Goal: Transaction & Acquisition: Subscribe to service/newsletter

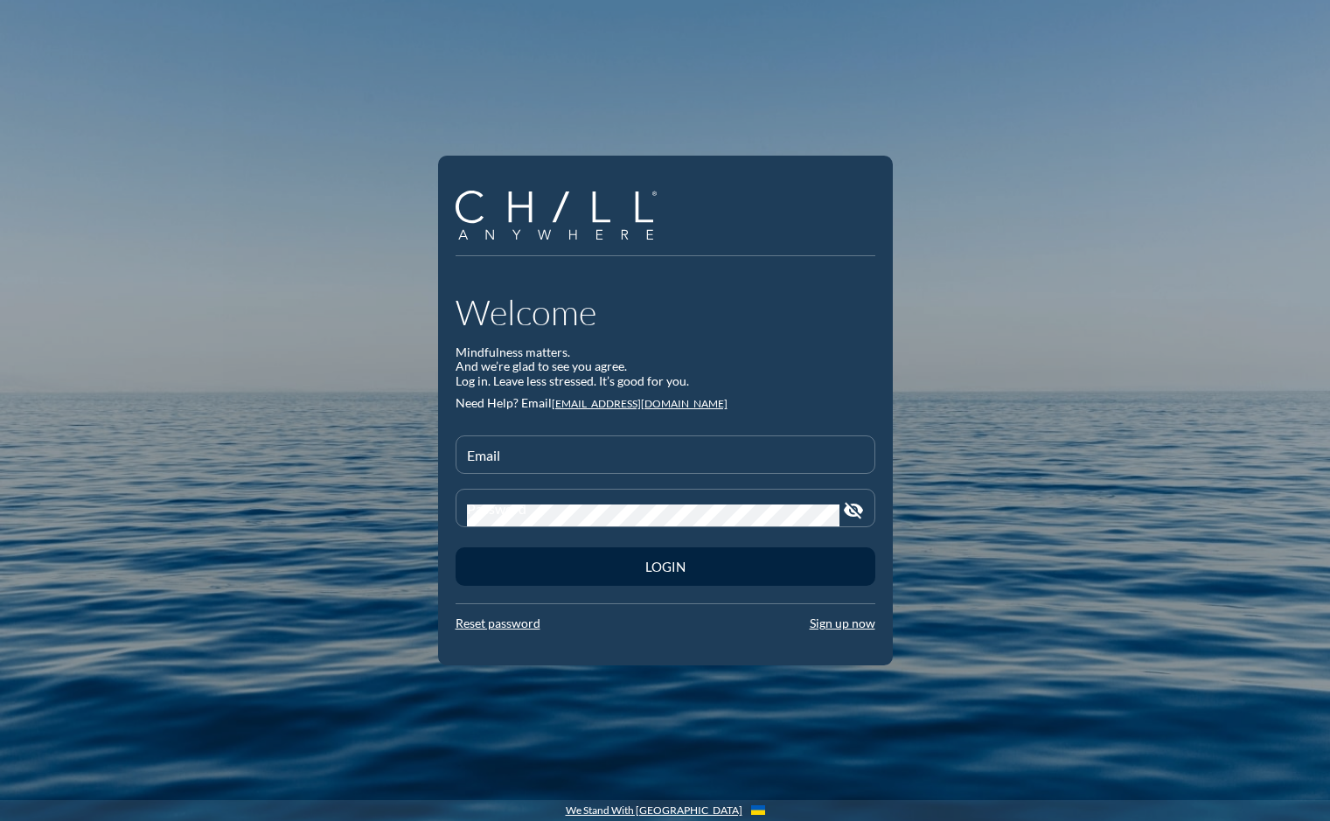
click at [567, 478] on div at bounding box center [665, 480] width 399 height 10
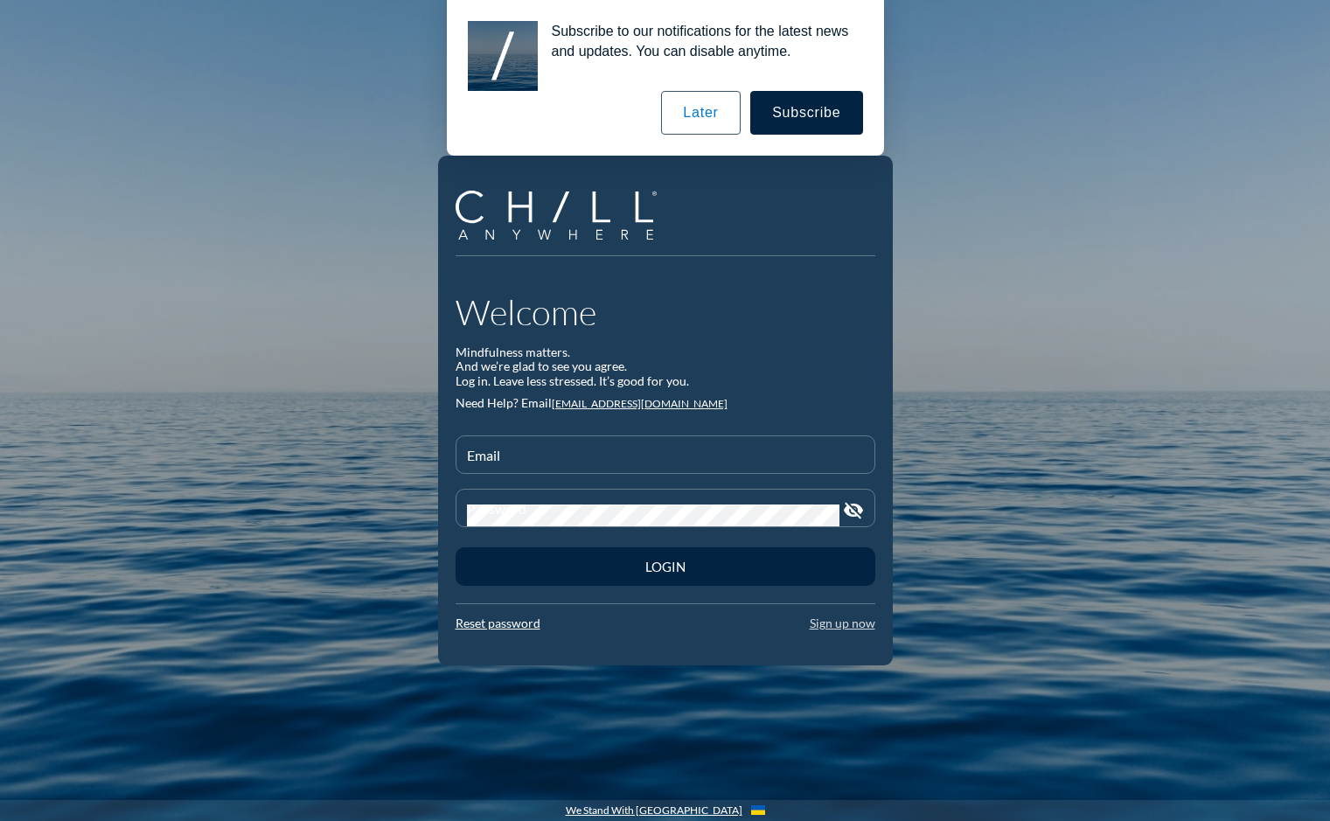
click at [852, 625] on link "Sign up now" at bounding box center [843, 623] width 66 height 15
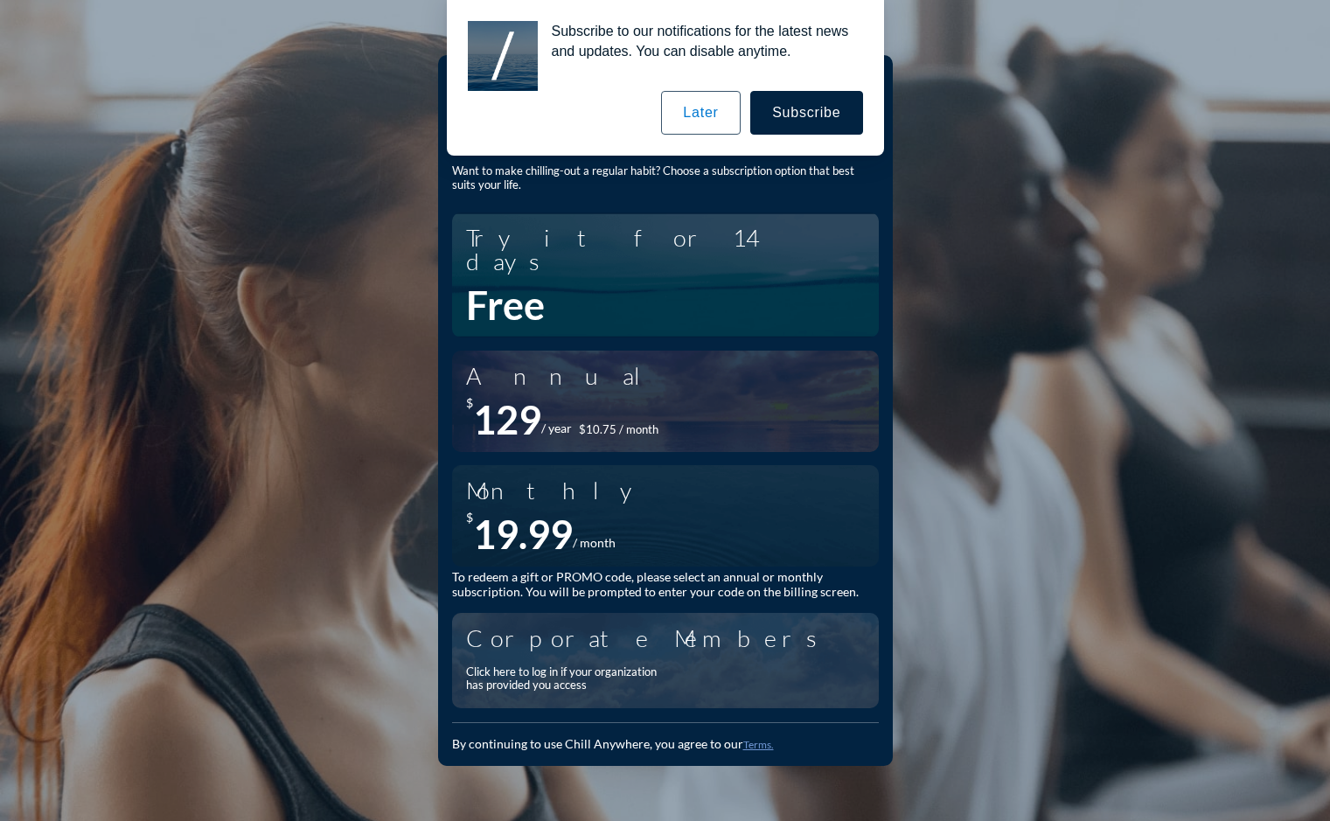
click at [711, 127] on button "Later" at bounding box center [700, 113] width 79 height 44
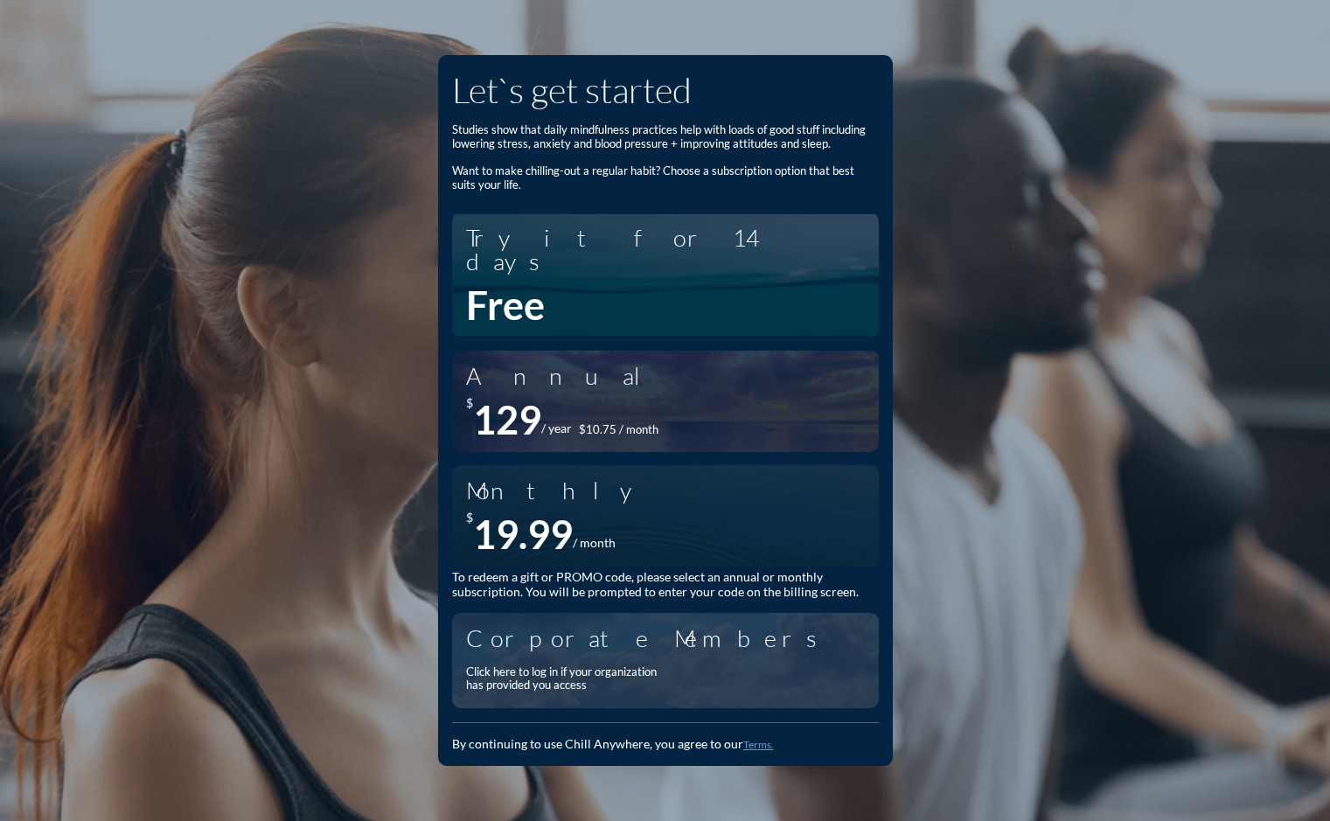
click at [573, 666] on div "Click here to log in if your organization has provided you access" at bounding box center [566, 679] width 201 height 27
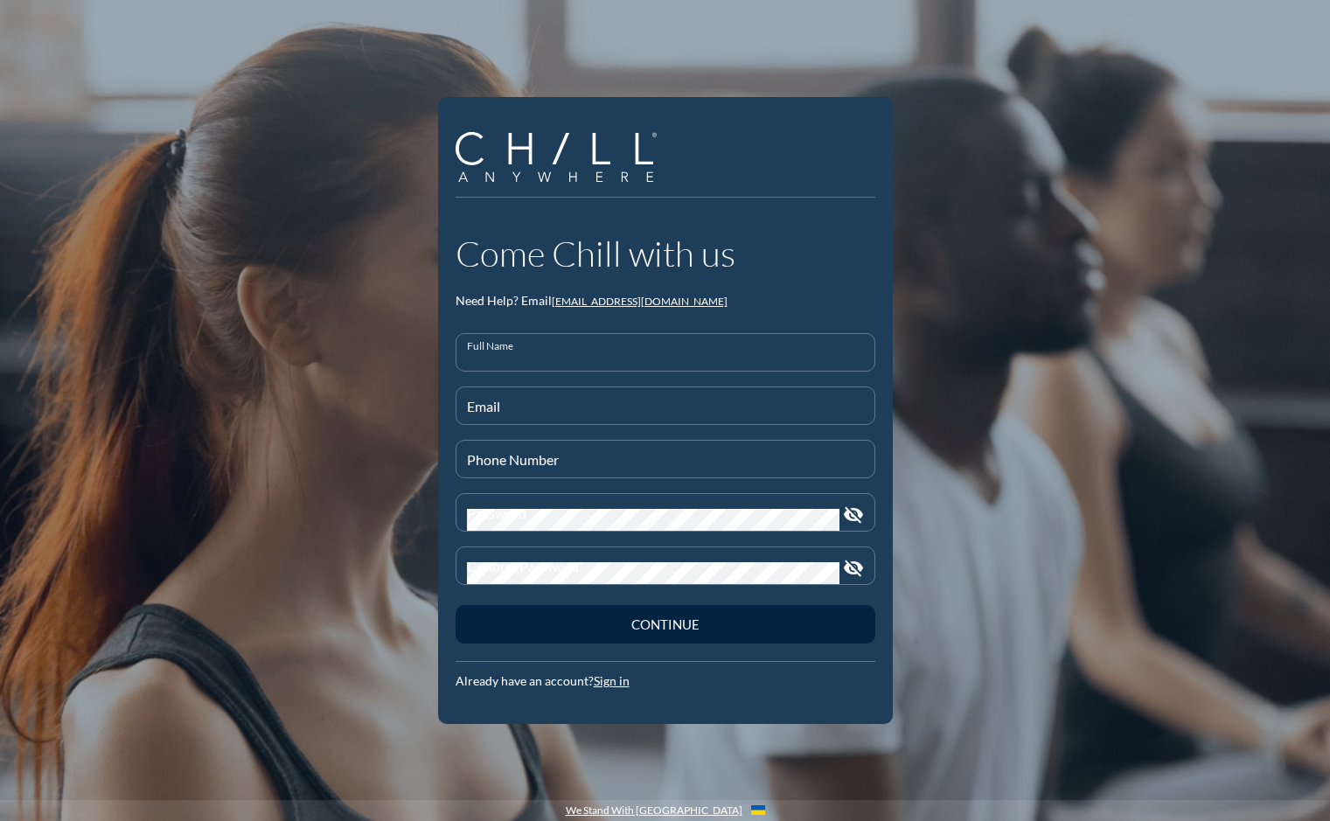
click at [572, 354] on input "Full Name" at bounding box center [665, 360] width 397 height 22
type input "[PERSON_NAME]"
type input "[PHONE_NUMBER]"
click at [573, 415] on input "Email" at bounding box center [665, 413] width 397 height 22
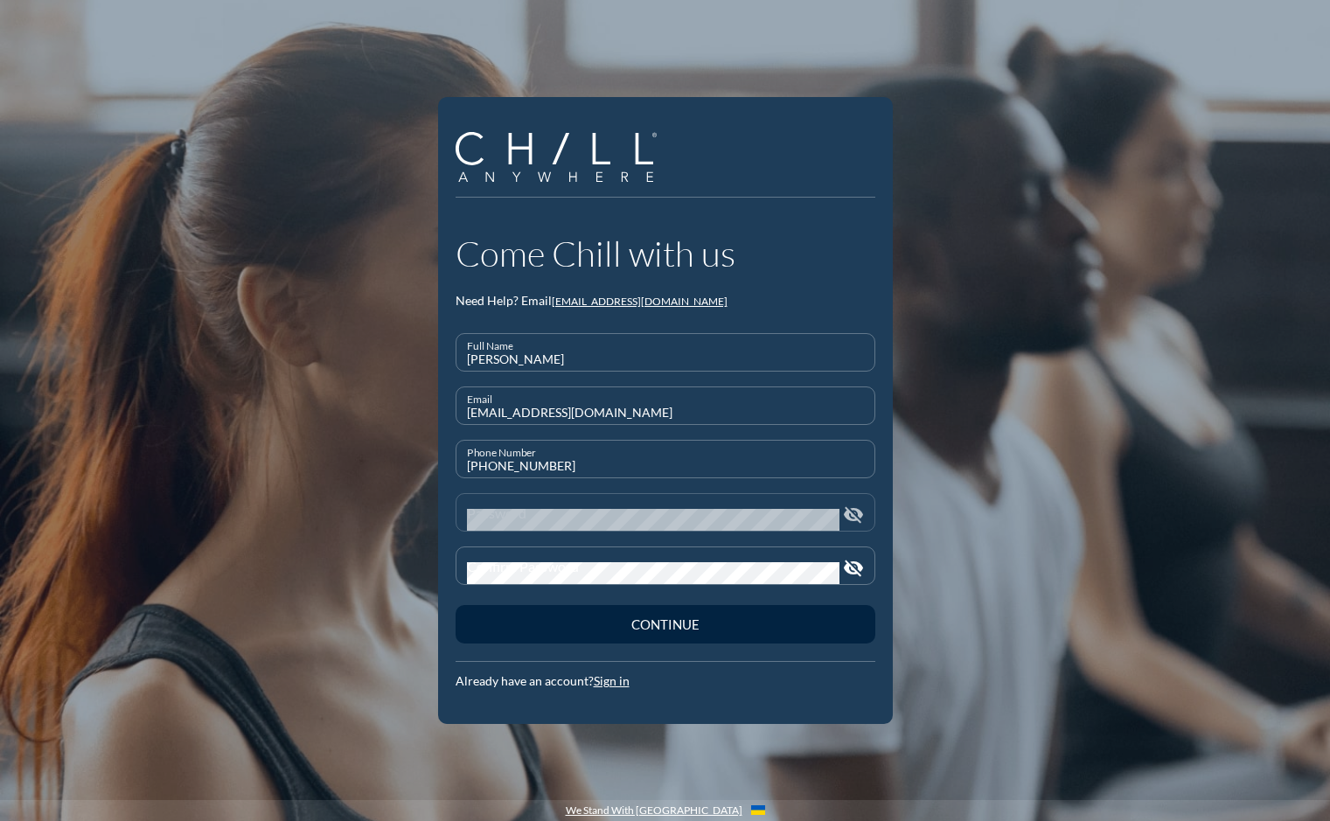
type input "[EMAIL_ADDRESS][DOMAIN_NAME]"
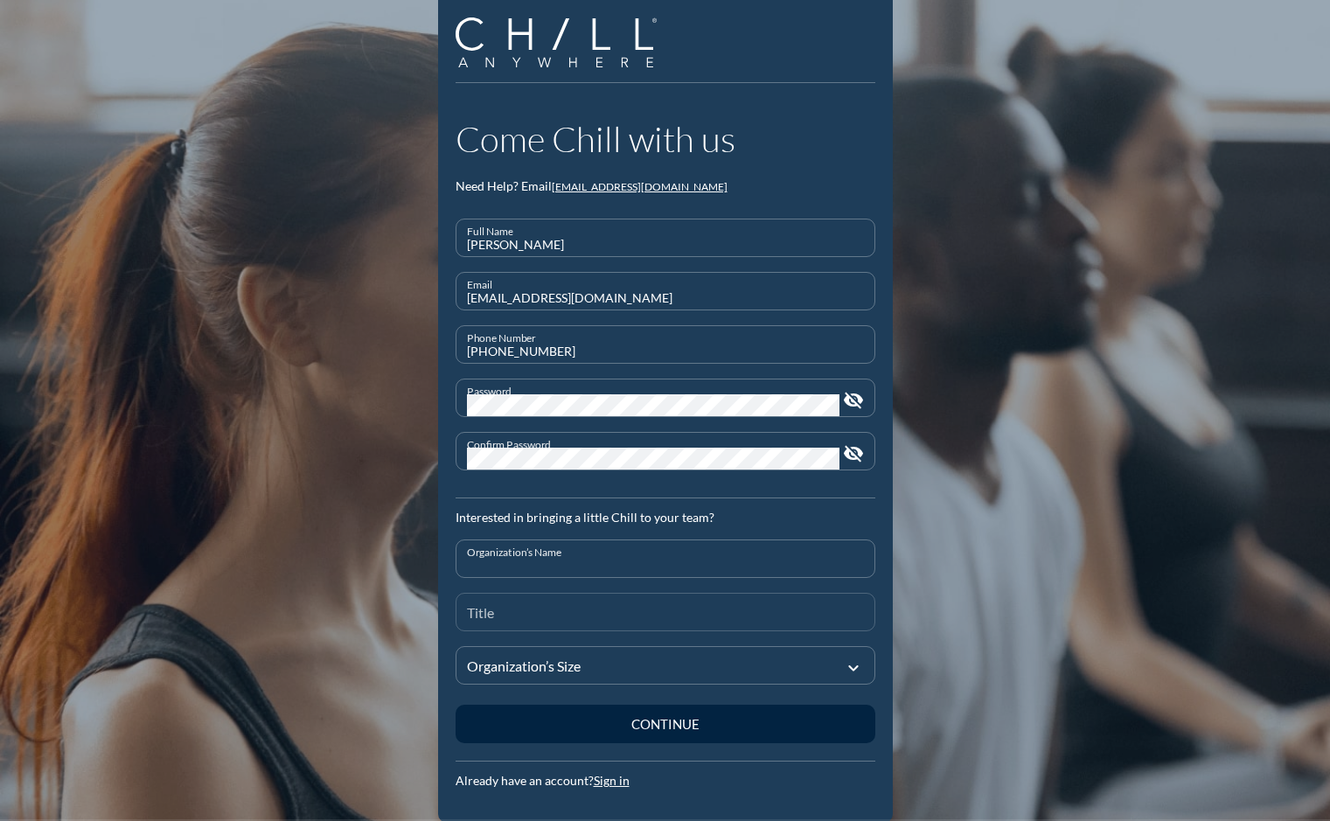
scroll to position [54, 0]
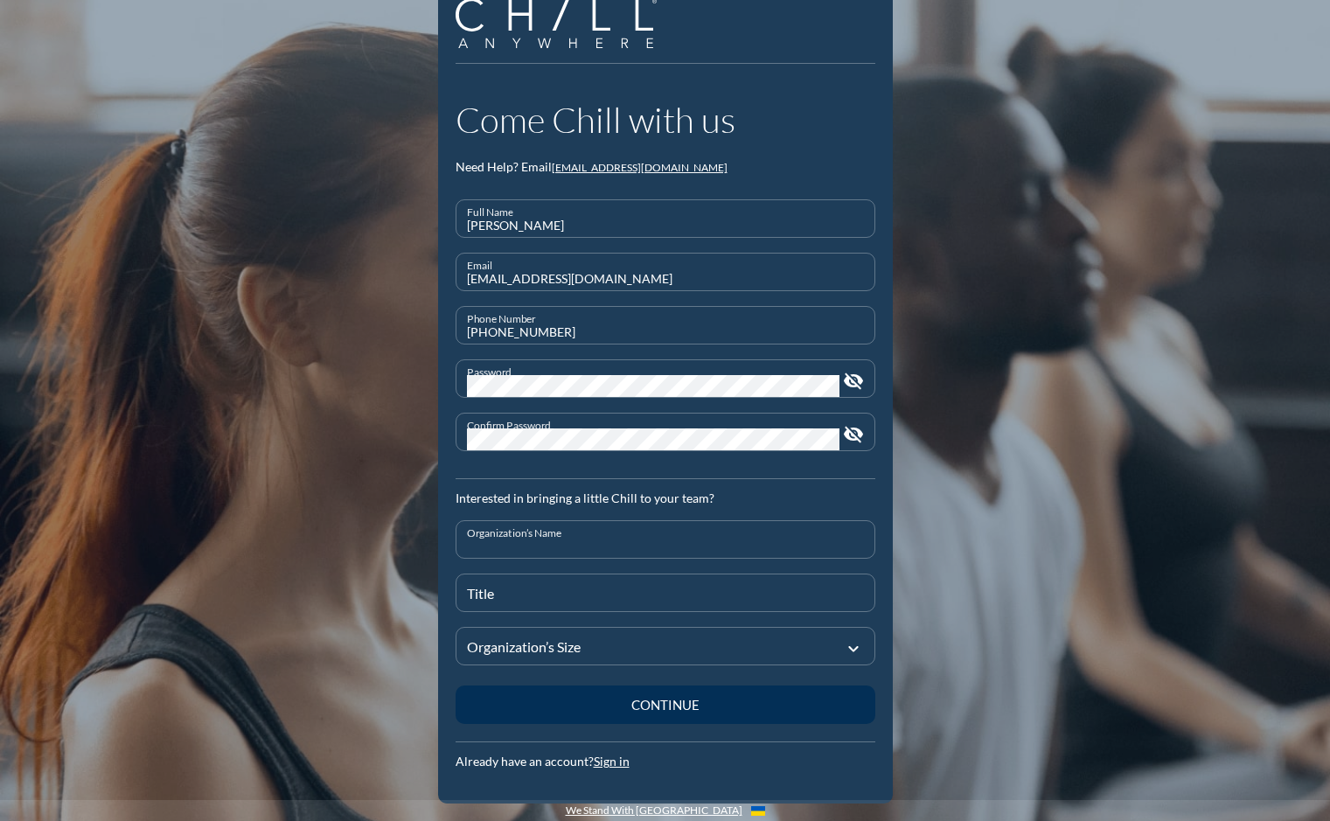
click at [682, 703] on div "Continue" at bounding box center [665, 705] width 359 height 16
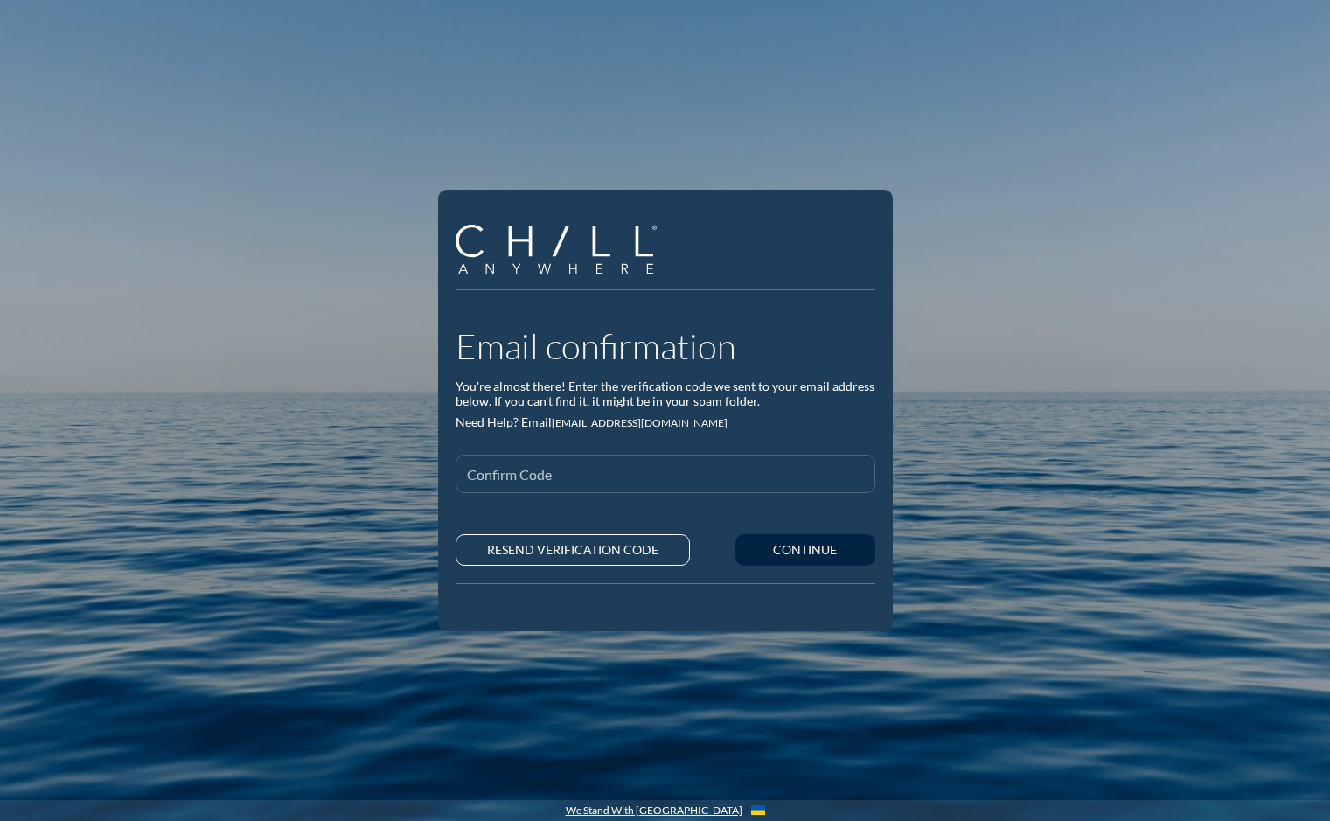
click at [577, 466] on div "Confirm Code" at bounding box center [665, 474] width 397 height 37
type input "7528"
click at [811, 548] on div "Continue" at bounding box center [805, 550] width 79 height 15
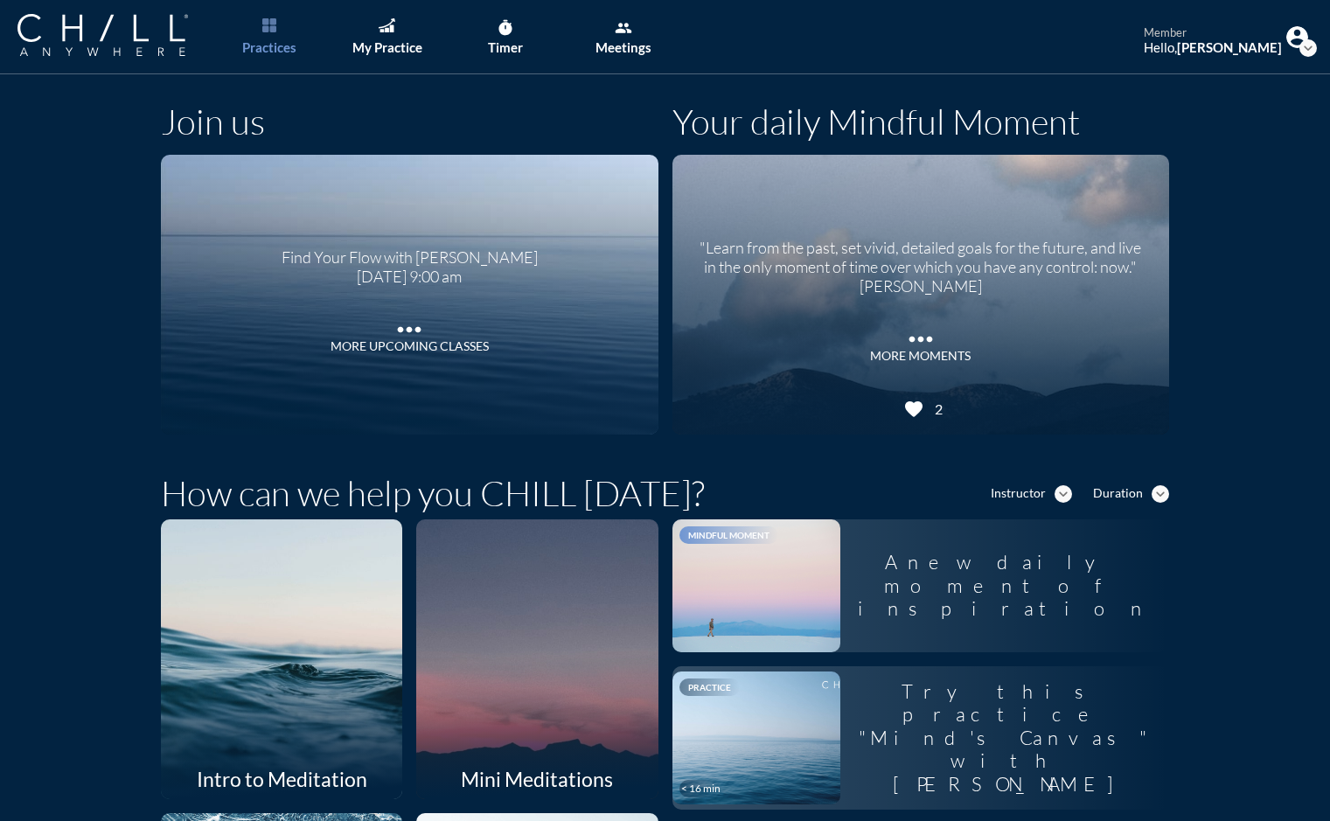
click at [1300, 49] on icon "expand_more" at bounding box center [1308, 47] width 17 height 17
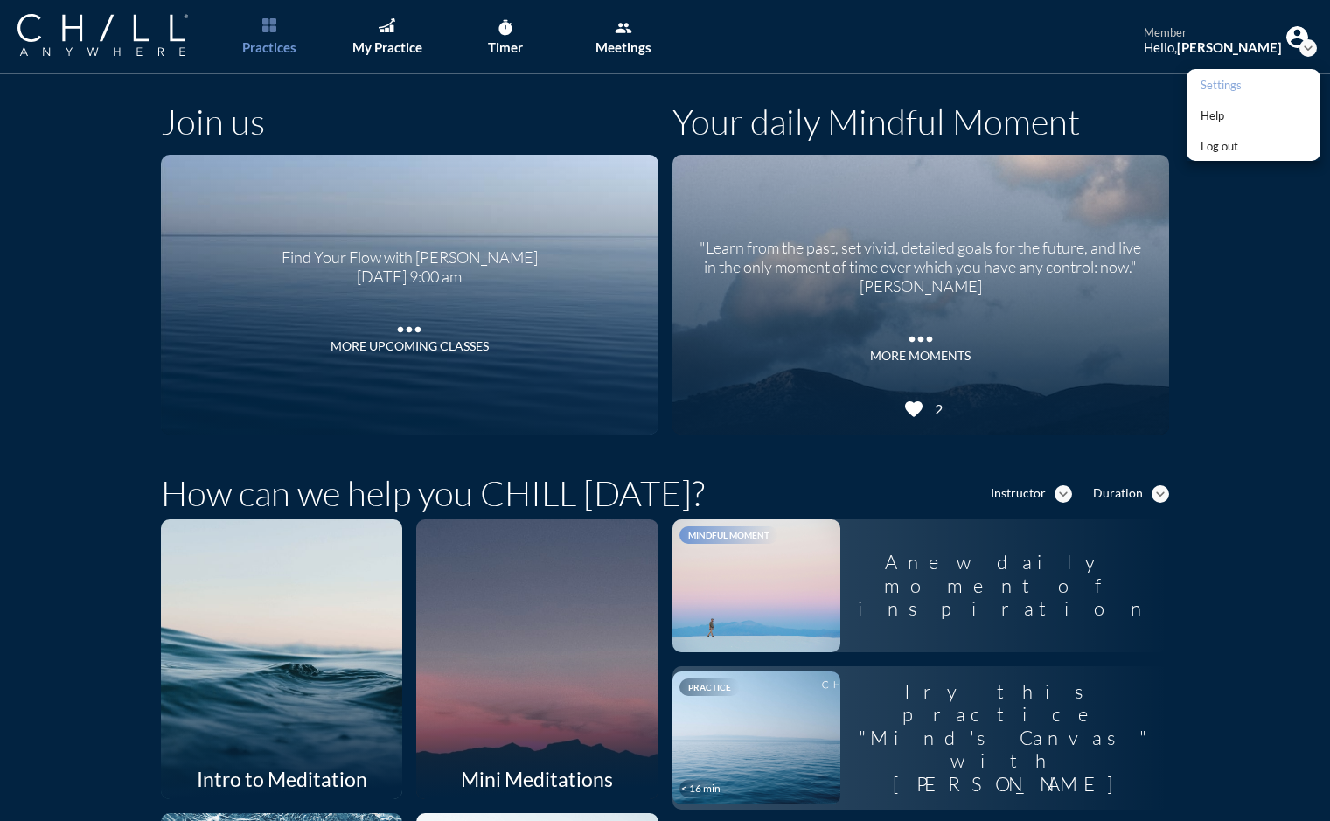
click at [1231, 87] on div "Settings" at bounding box center [1221, 84] width 41 height 21
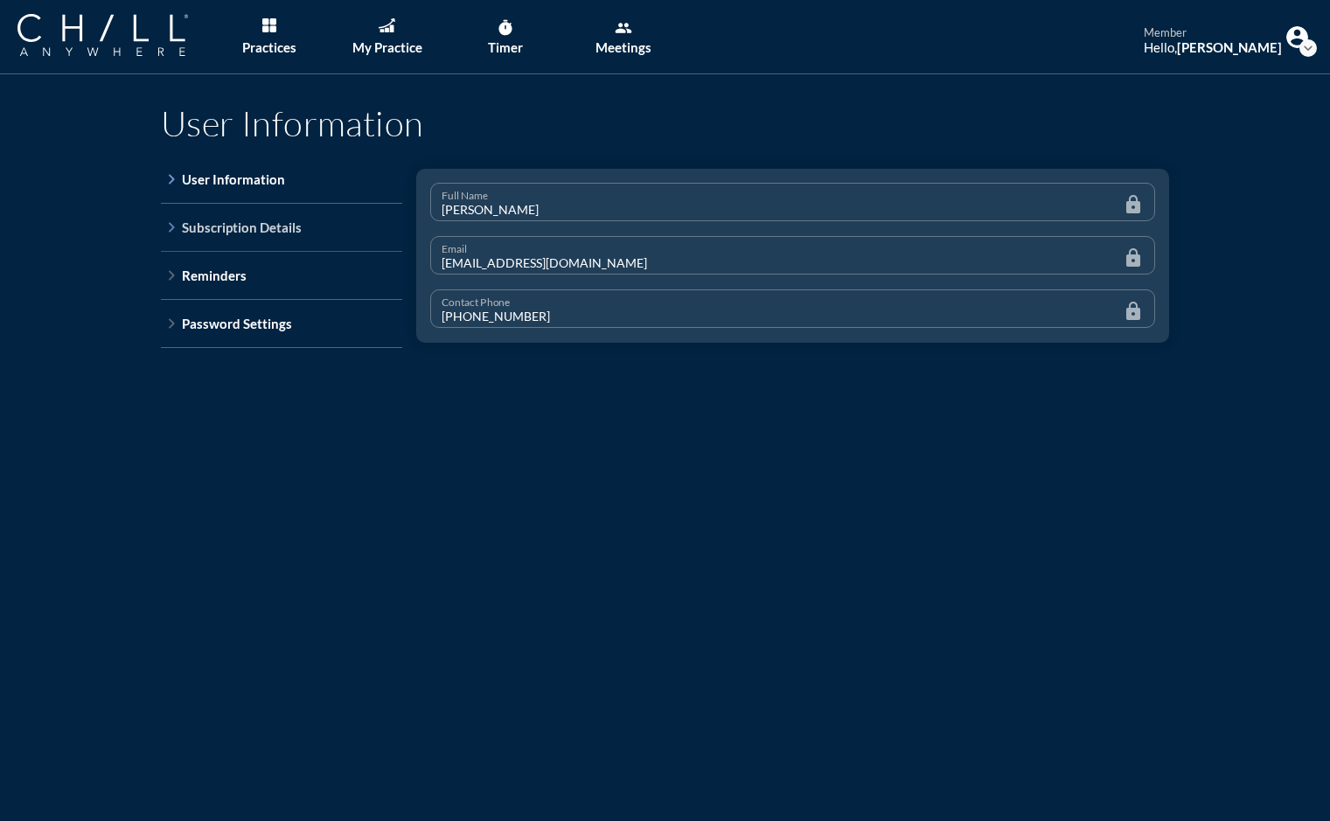
click at [161, 225] on icon "keyboard_arrow_right" at bounding box center [171, 227] width 21 height 21
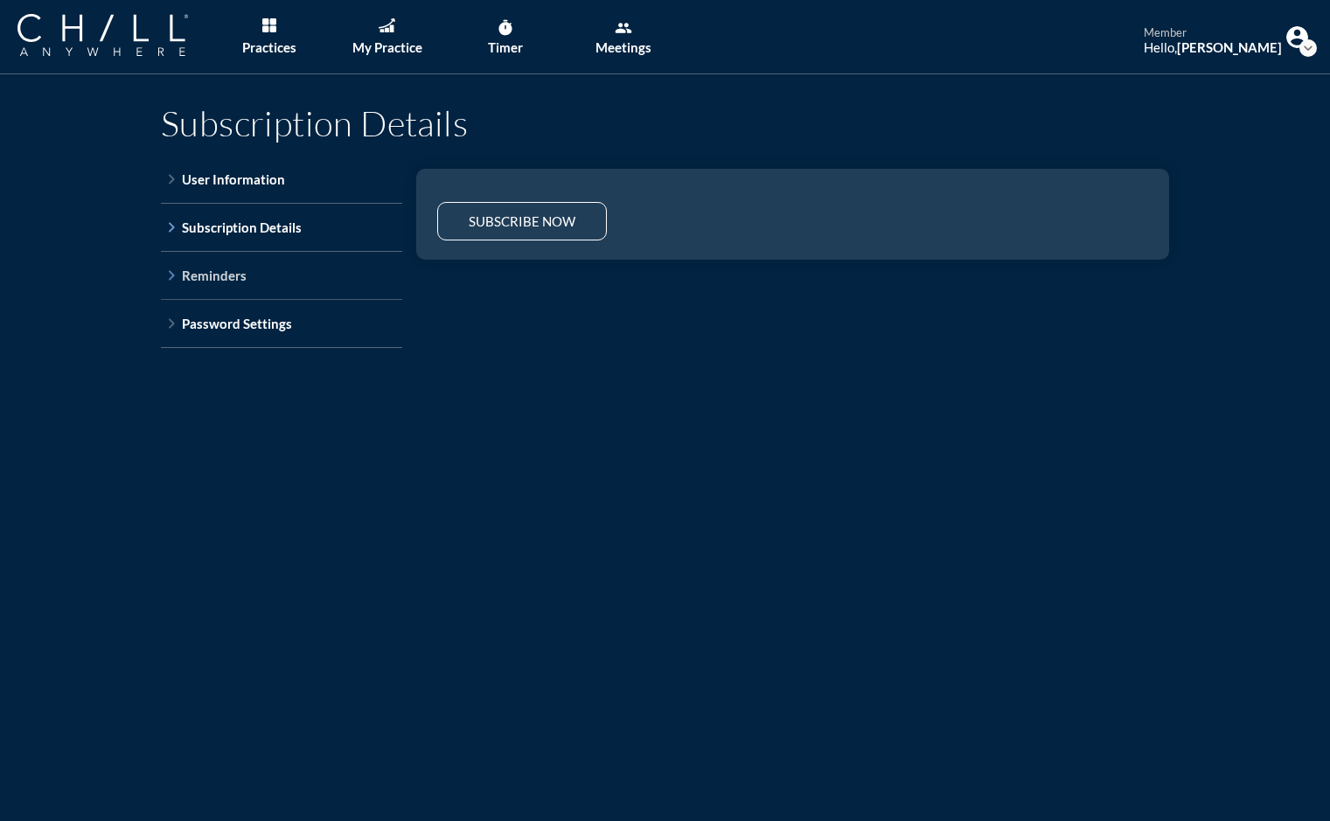
click at [161, 275] on icon "keyboard_arrow_right" at bounding box center [171, 275] width 21 height 21
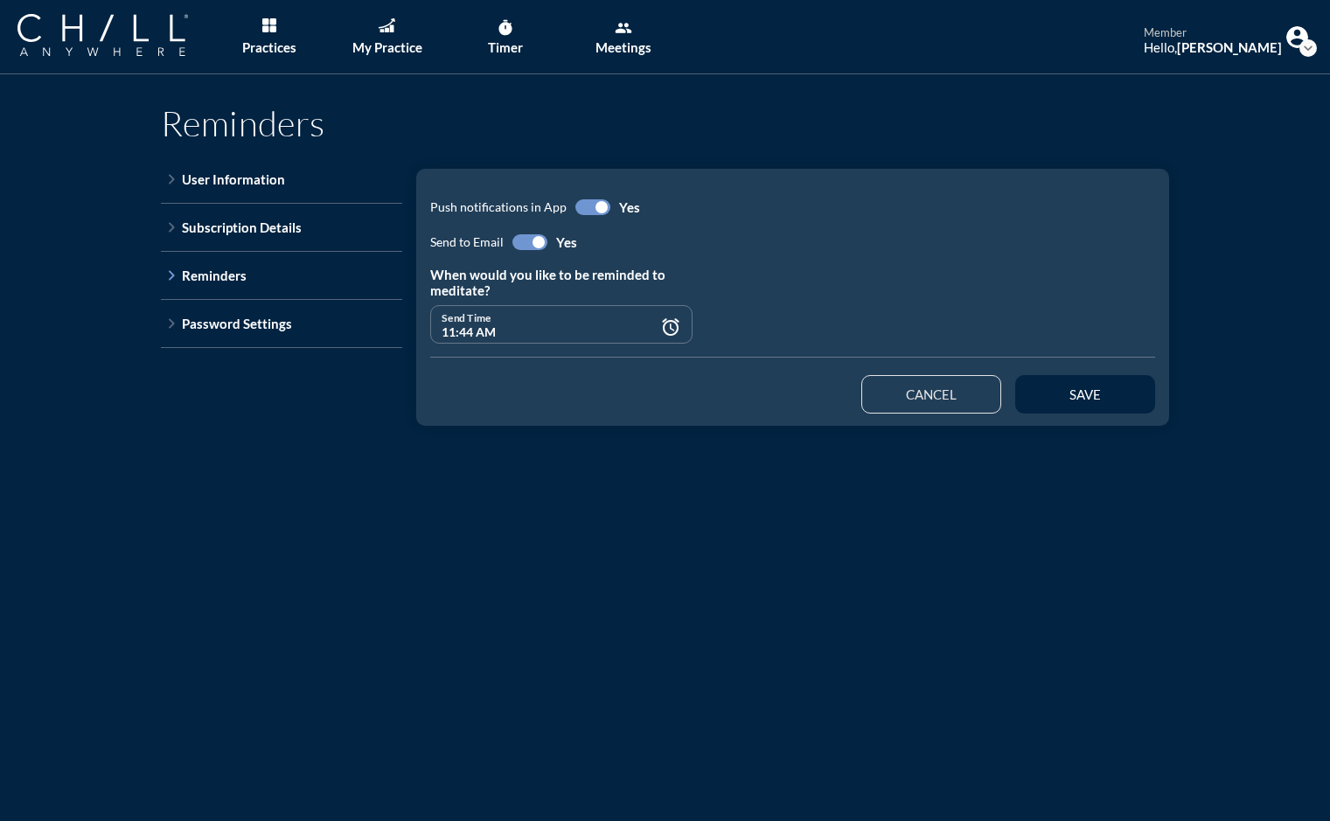
type input "09:00 AM"
click at [163, 322] on icon "keyboard_arrow_right" at bounding box center [171, 323] width 21 height 21
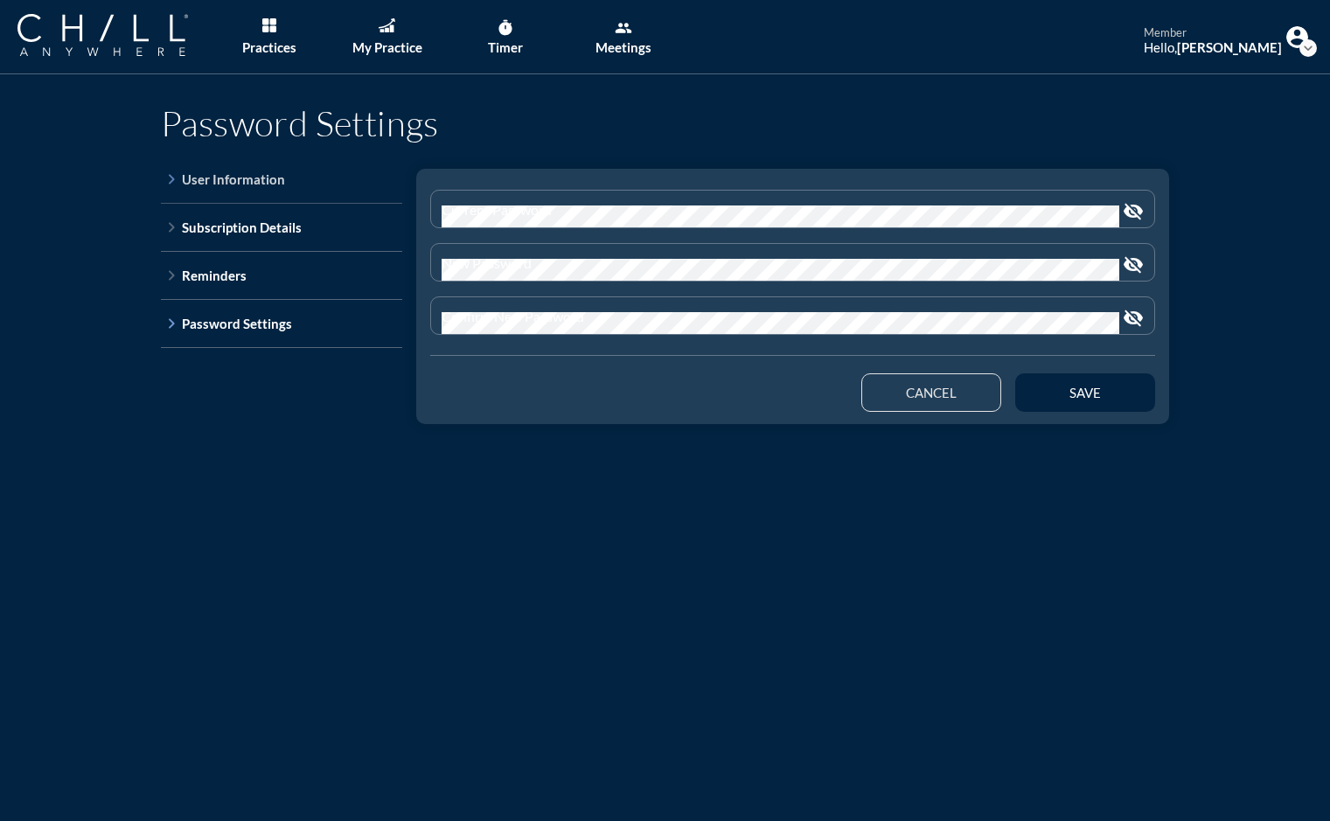
click at [166, 178] on icon "keyboard_arrow_right" at bounding box center [171, 179] width 21 height 21
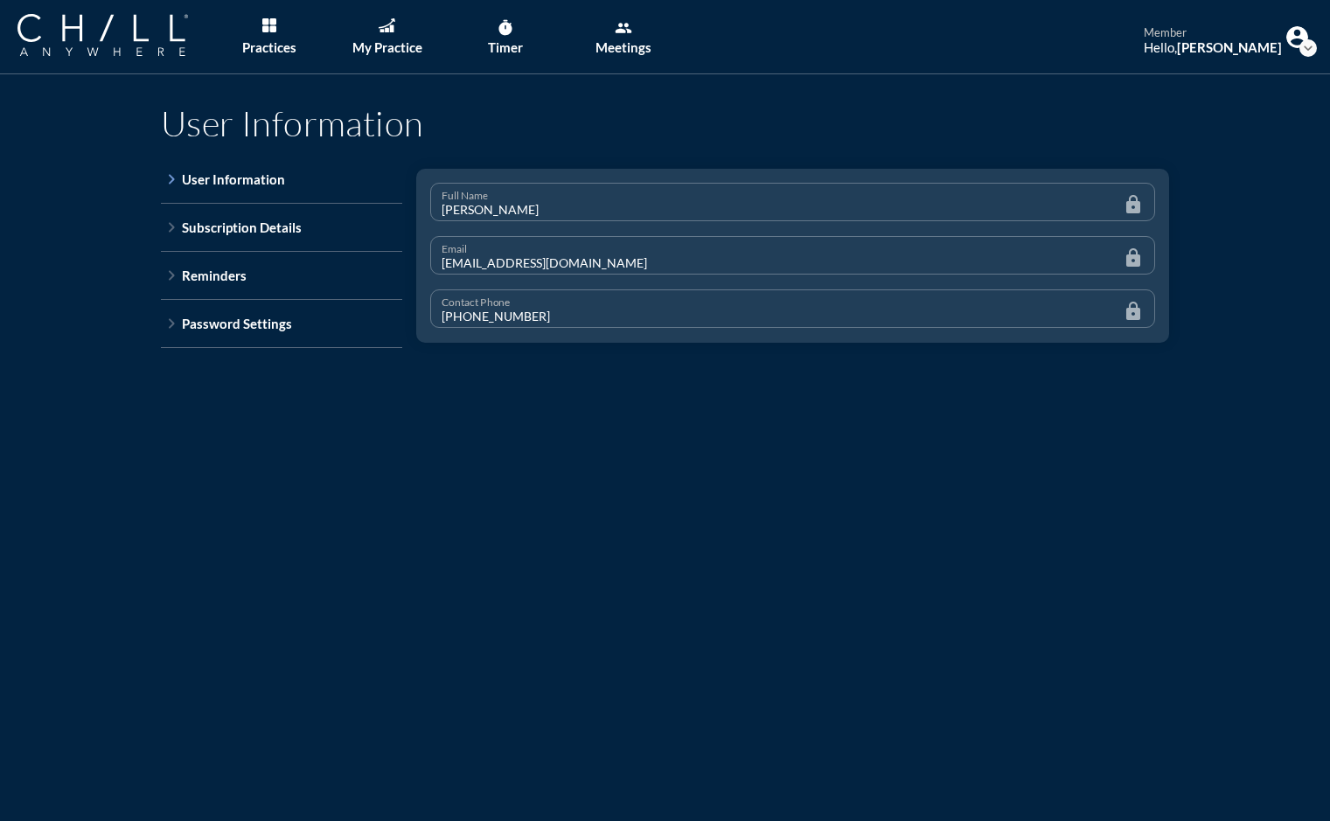
click at [80, 443] on div "User Information keyboard_arrow_right User Information keyboard_arrow_right Sub…" at bounding box center [665, 271] width 1330 height 394
click at [268, 27] on img "Main menu" at bounding box center [269, 25] width 14 height 14
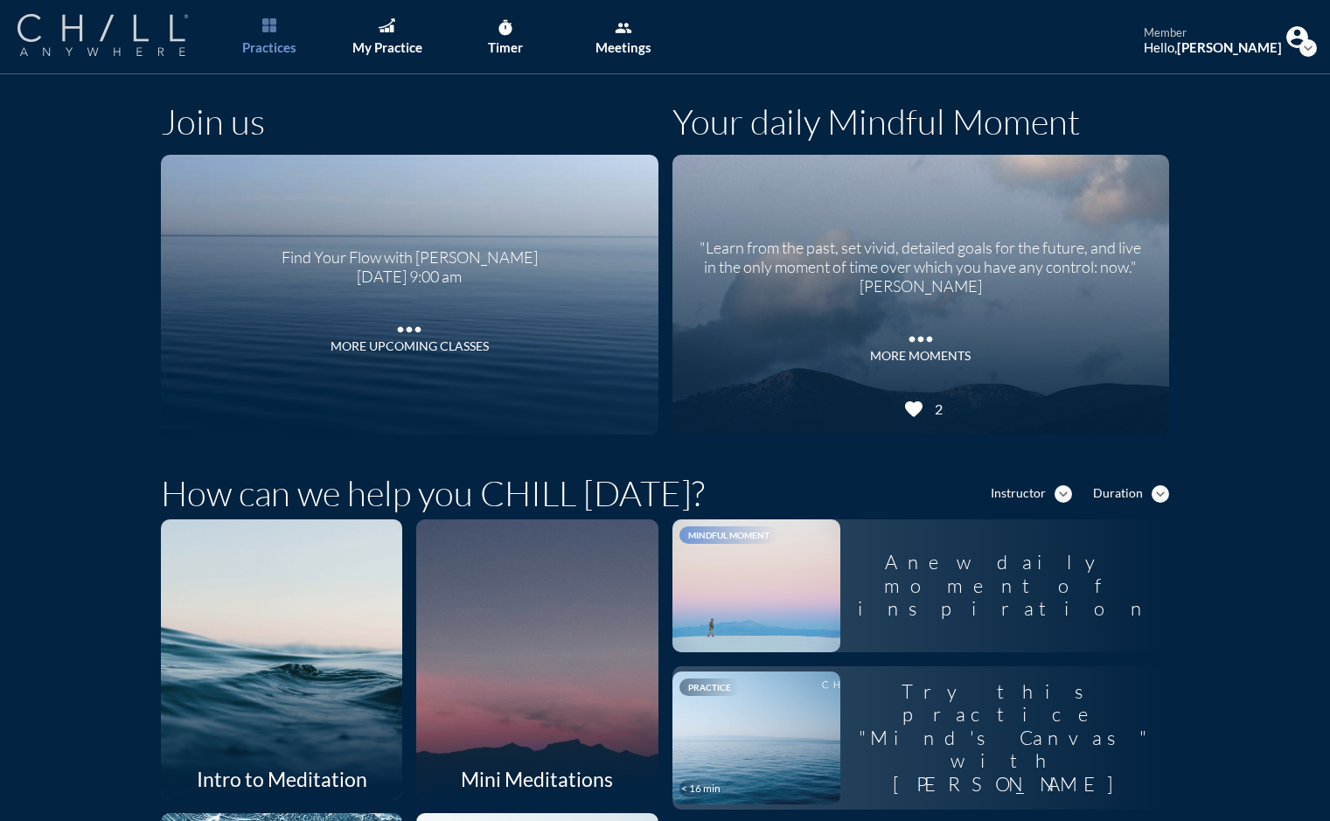
click at [128, 38] on img at bounding box center [102, 35] width 171 height 42
click at [268, 34] on link "Practices" at bounding box center [269, 37] width 92 height 74
click at [379, 37] on link "My Practice" at bounding box center [387, 37] width 92 height 74
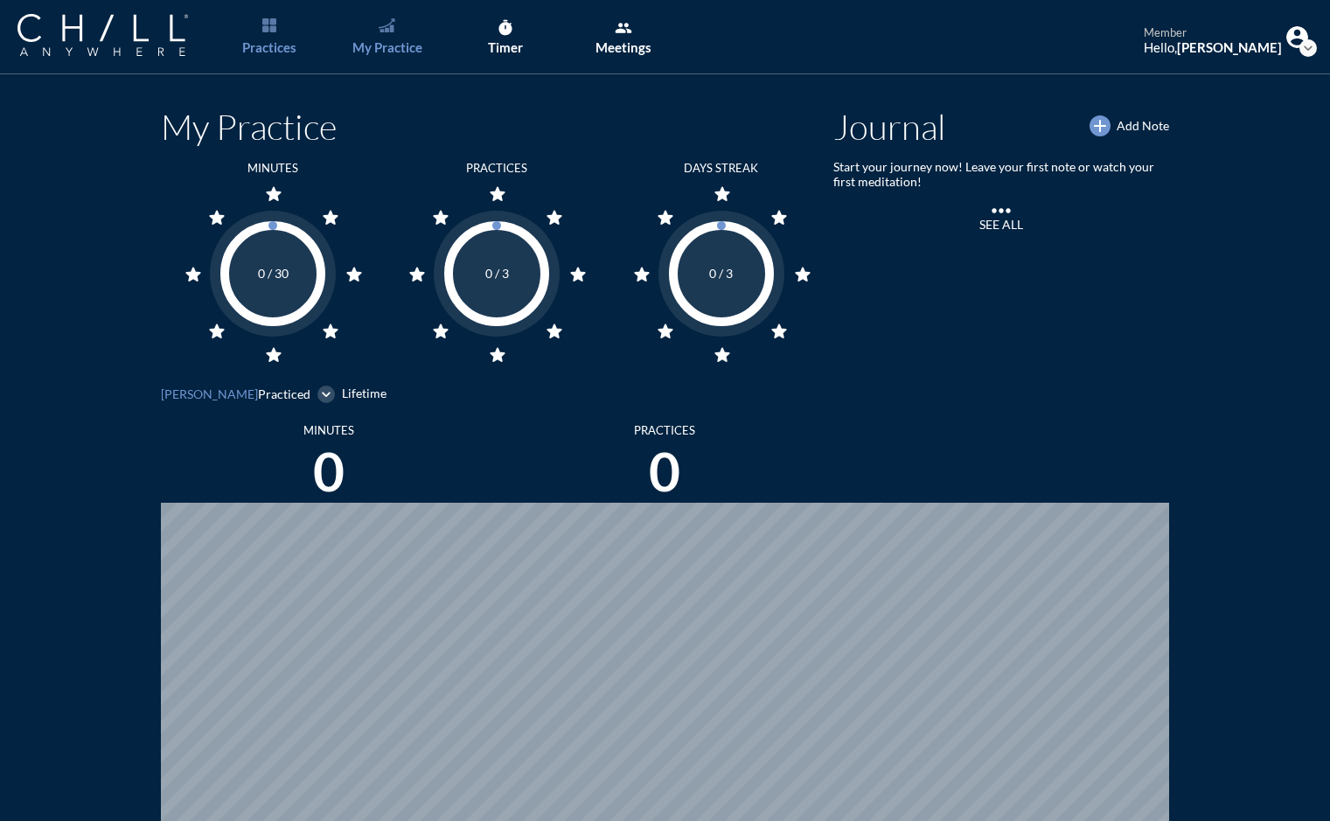
scroll to position [821, 1317]
click at [621, 33] on icon "group" at bounding box center [623, 27] width 17 height 17
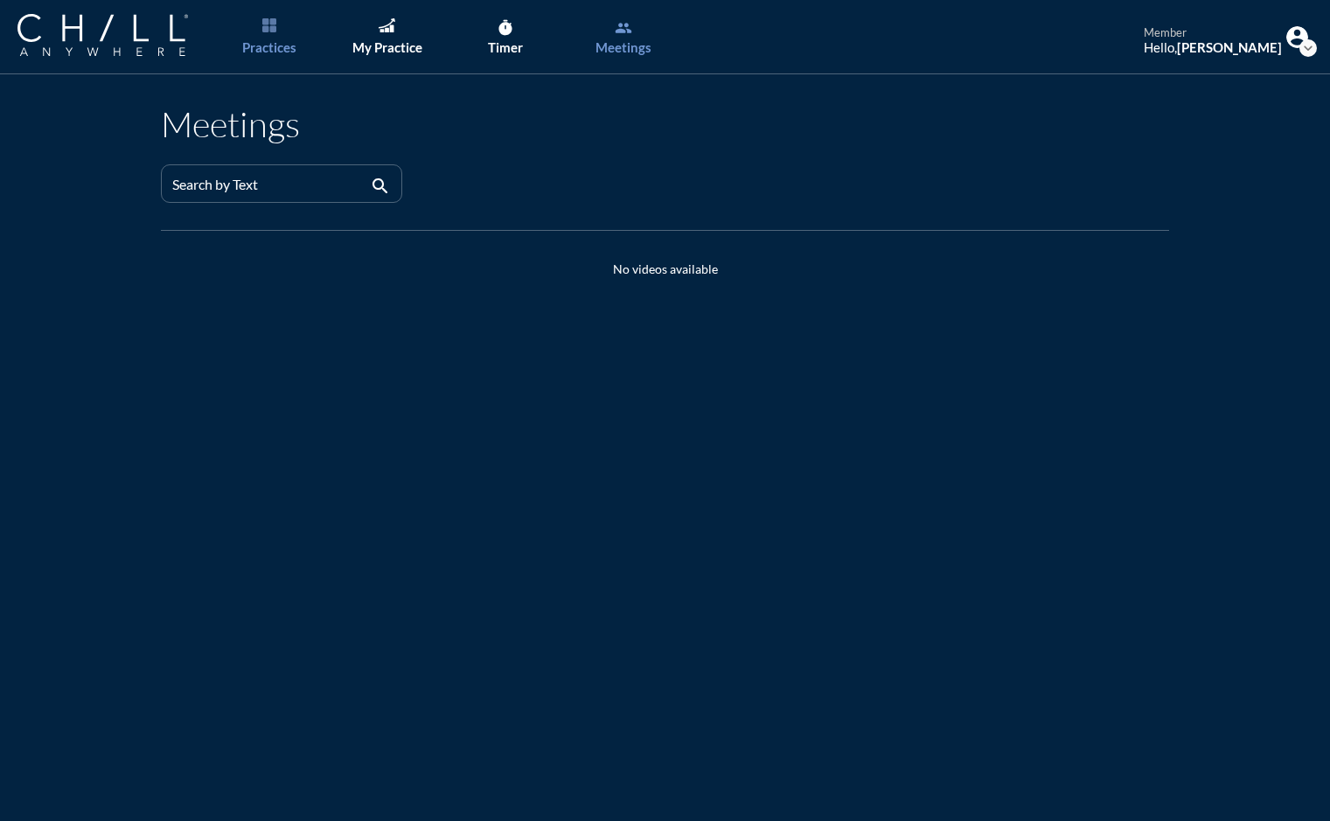
click at [269, 46] on div "Practices" at bounding box center [269, 47] width 54 height 16
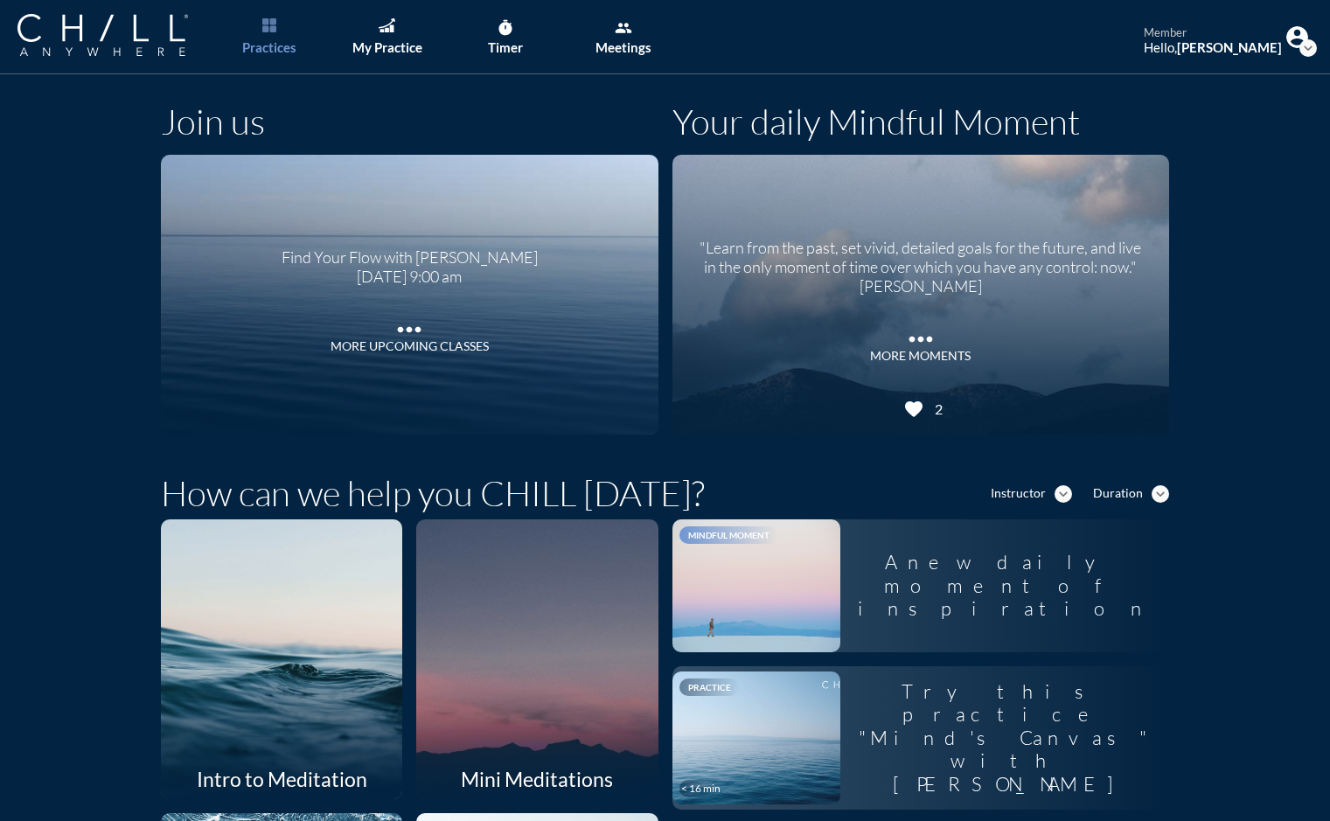
click at [1184, 52] on div "Hello, [PERSON_NAME]" at bounding box center [1213, 47] width 138 height 16
click at [1300, 43] on icon "expand_more" at bounding box center [1308, 47] width 17 height 17
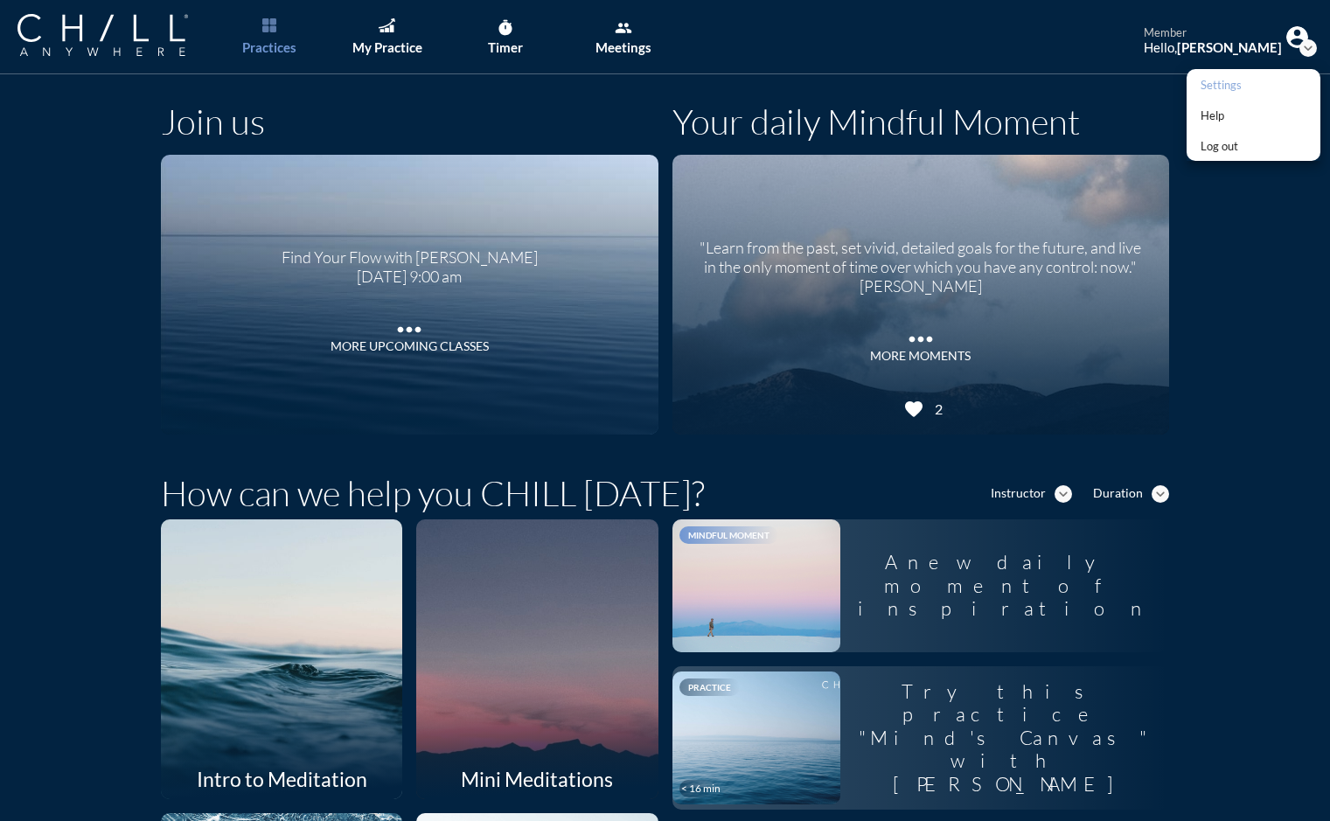
click at [1220, 88] on div "Settings" at bounding box center [1221, 84] width 41 height 21
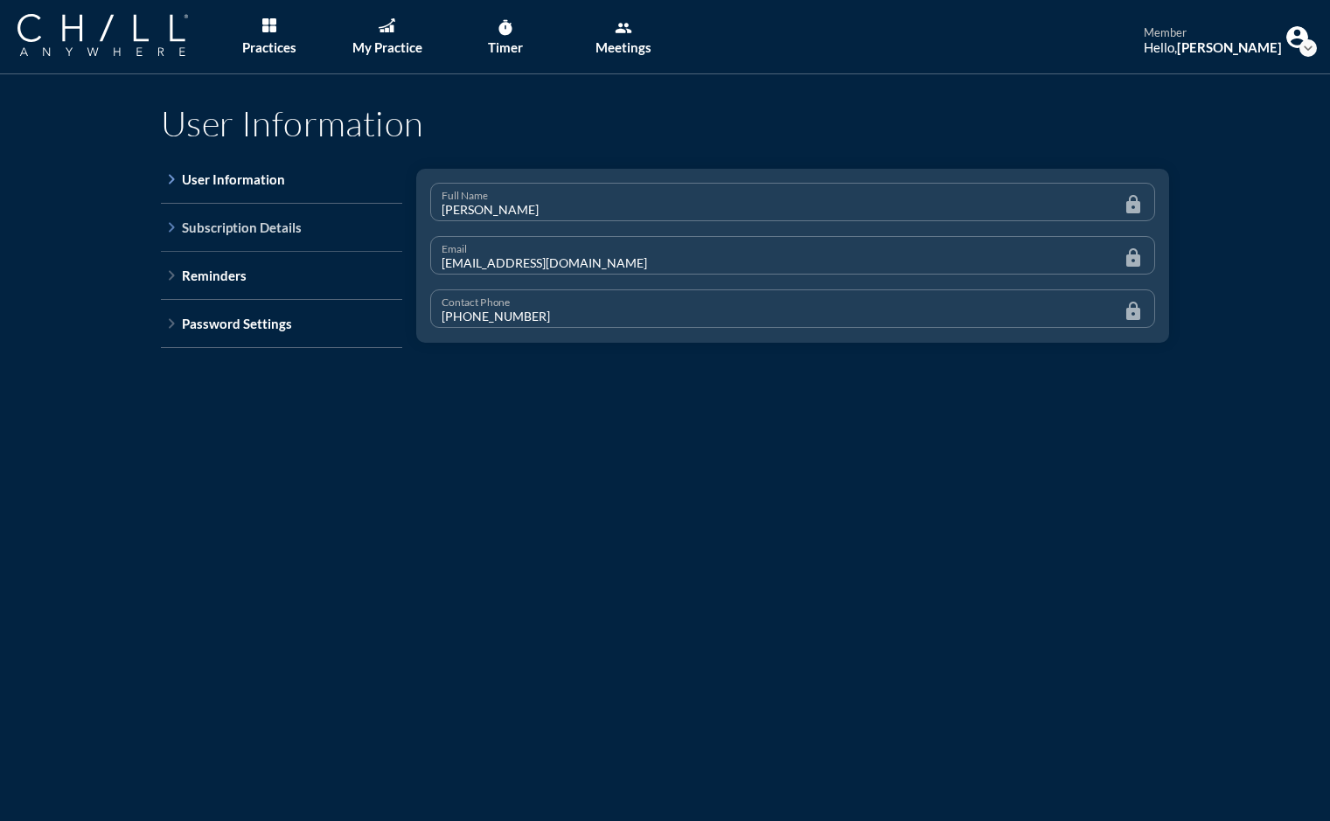
click at [167, 229] on icon "keyboard_arrow_right" at bounding box center [171, 227] width 21 height 21
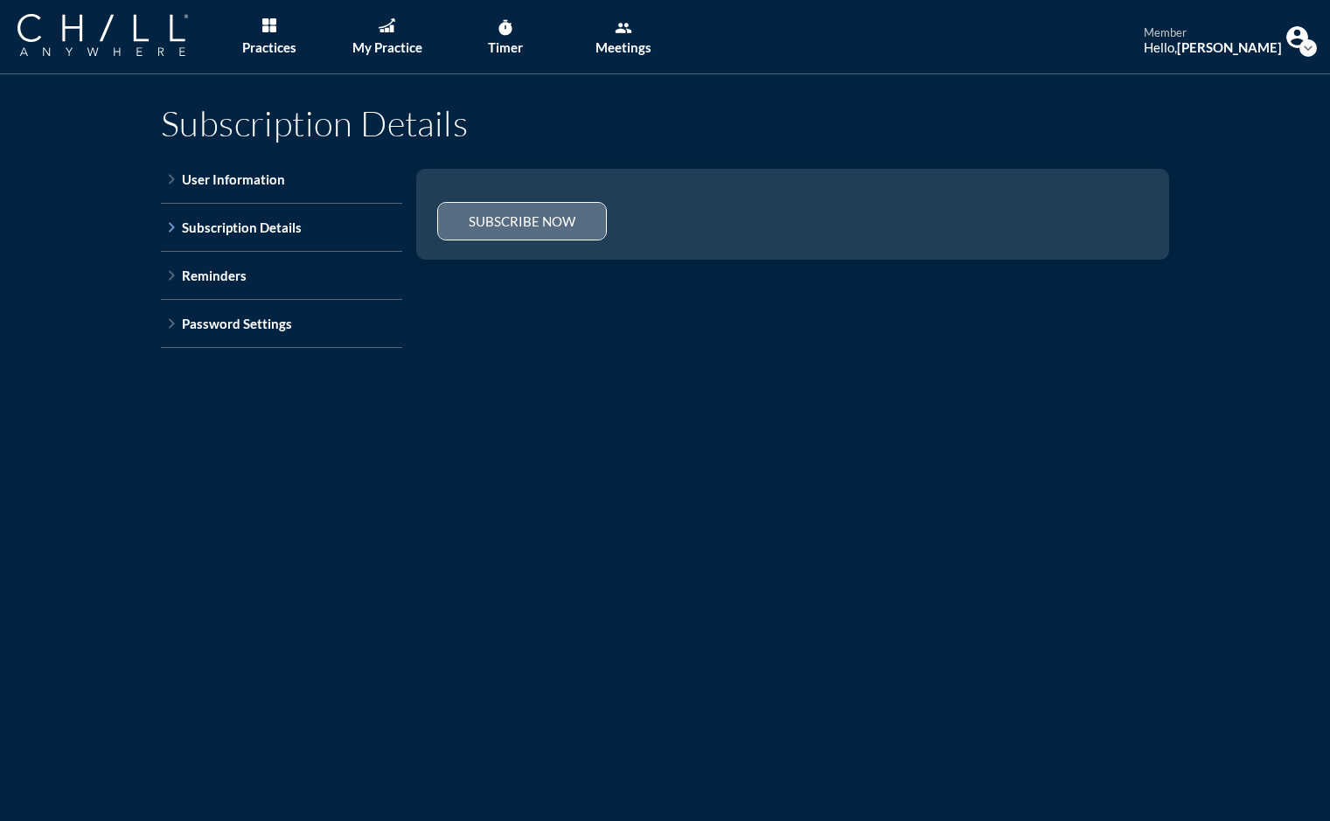
click at [510, 217] on div "Subscribe now" at bounding box center [522, 221] width 107 height 16
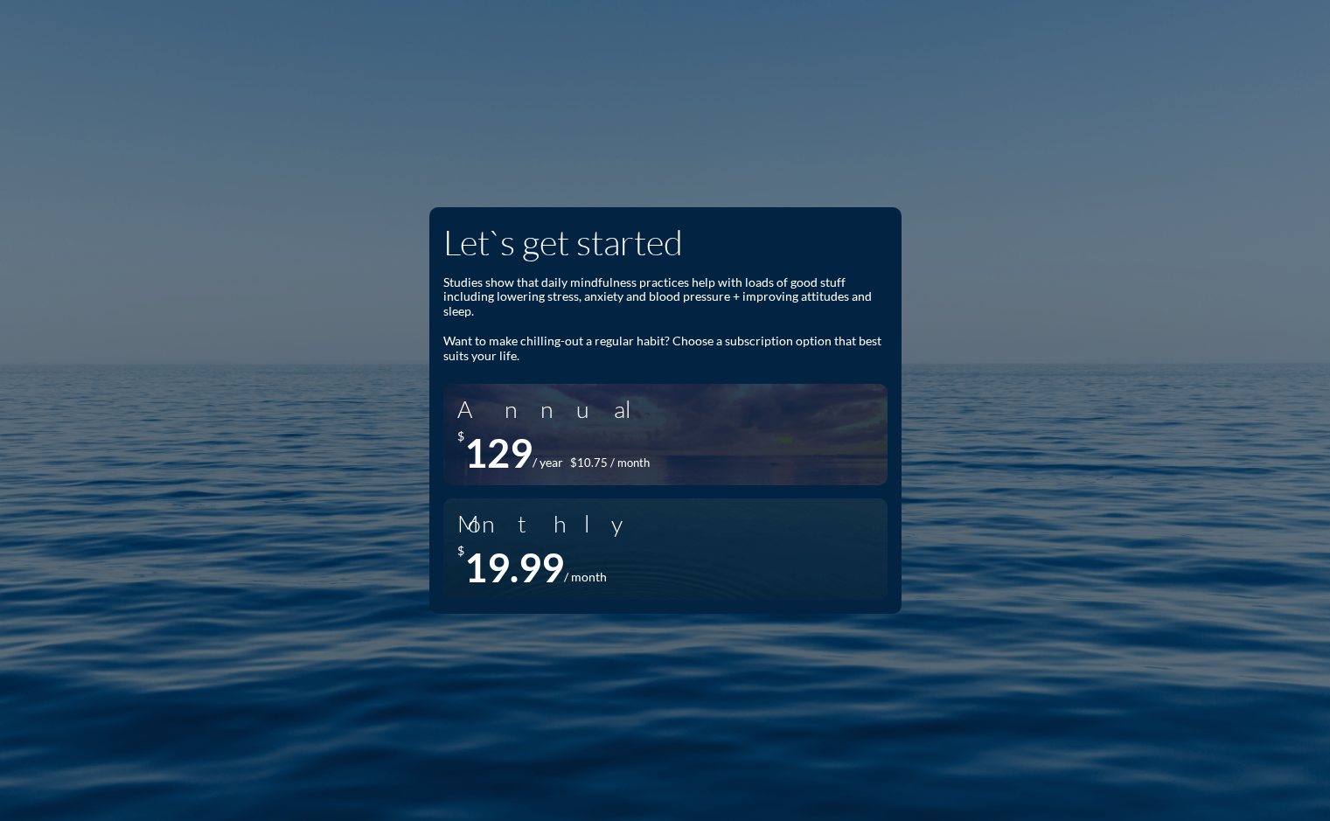
click at [329, 139] on div "Let`s get started Studies show that daily mindfulness practices help with loads…" at bounding box center [665, 410] width 1330 height 821
